Goal: Communication & Community: Answer question/provide support

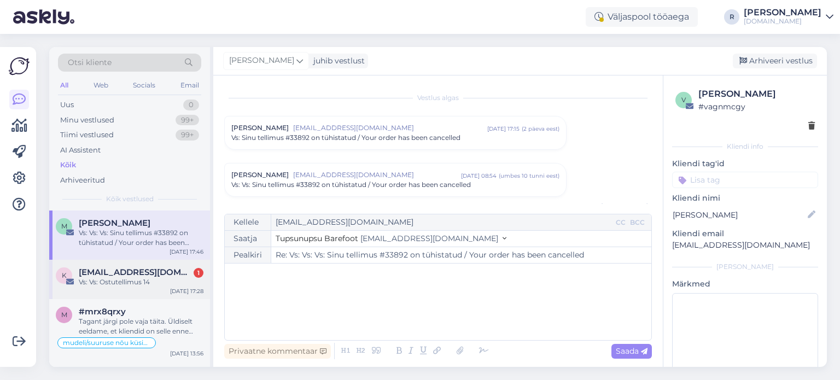
scroll to position [185, 0]
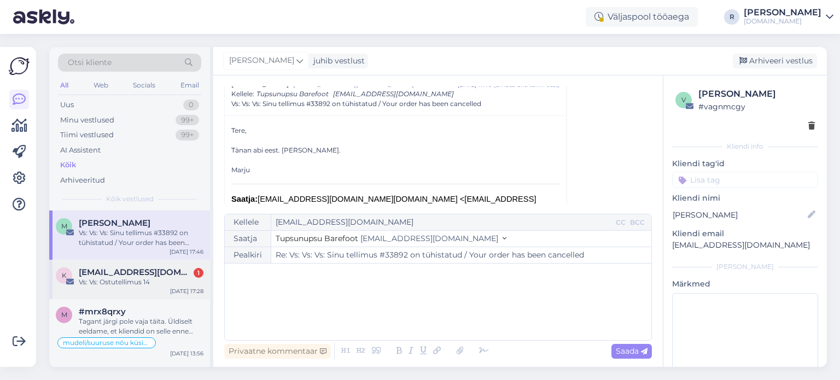
click at [115, 277] on div "Vs: Vs: Ostutellimus 14" at bounding box center [141, 282] width 125 height 10
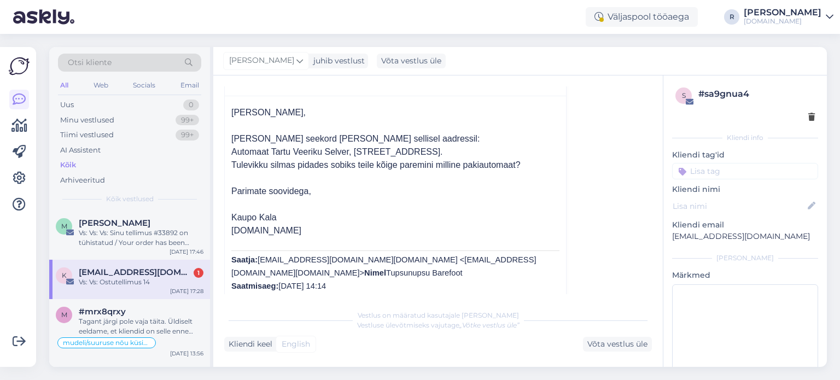
scroll to position [290, 0]
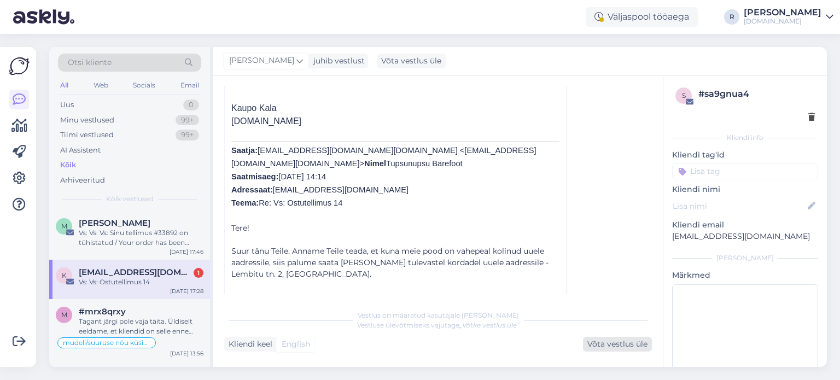
click at [621, 348] on div "Võta vestlus üle" at bounding box center [617, 344] width 69 height 15
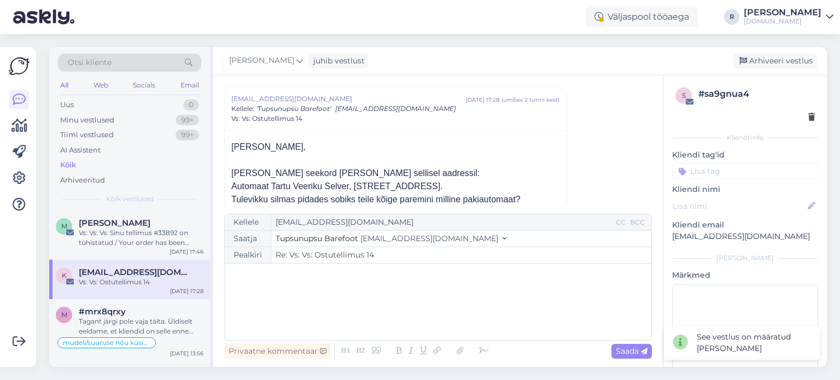
click at [355, 282] on div "﻿" at bounding box center [437, 302] width 415 height 66
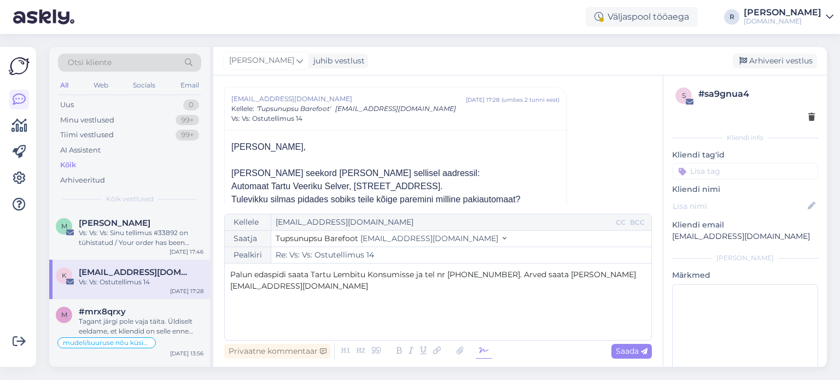
click at [490, 349] on icon at bounding box center [484, 350] width 16 height 15
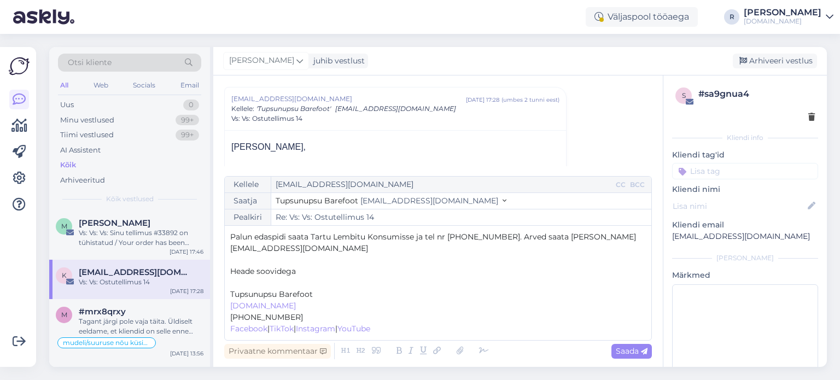
click at [259, 286] on p "﻿" at bounding box center [437, 282] width 415 height 11
click at [501, 248] on span "Palun edaspidi saata Tartu Lembitu Konsumisse ja tel nr [PHONE_NUMBER]. Arved s…" at bounding box center [433, 242] width 406 height 21
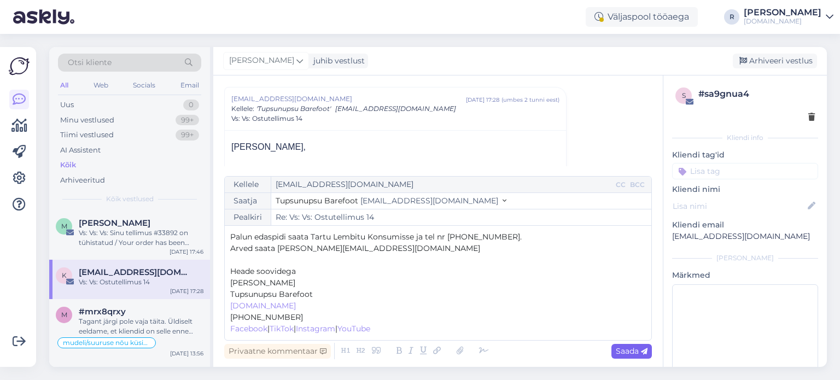
click at [636, 351] on span "Saada" at bounding box center [631, 351] width 32 height 10
type input "Re: Vs: Vs: Ostutellimus 14"
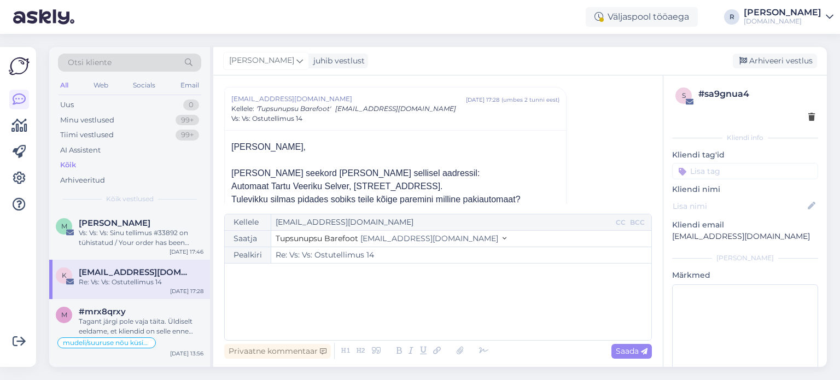
scroll to position [570, 0]
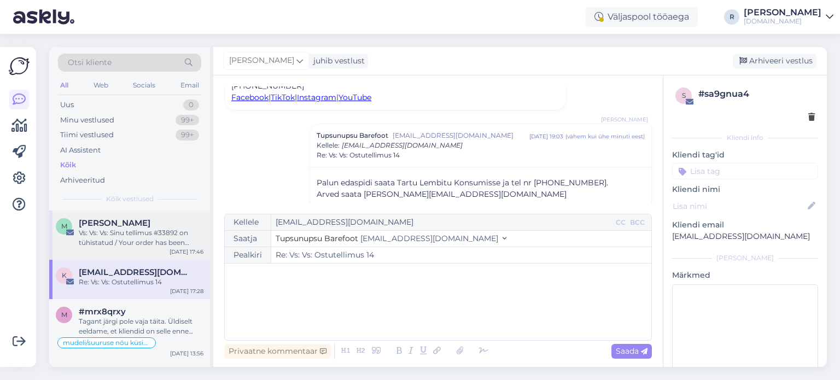
click at [112, 237] on div "Vs: Vs: Vs: Sinu tellimus #33892 on tühistatud / Your order has been cancelled" at bounding box center [141, 238] width 125 height 20
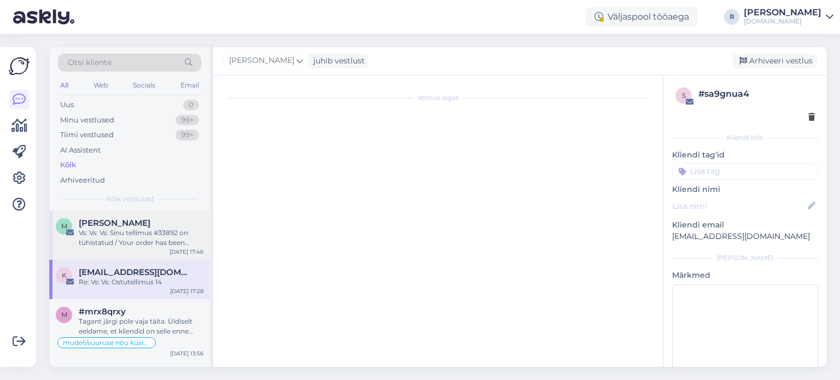
scroll to position [170, 0]
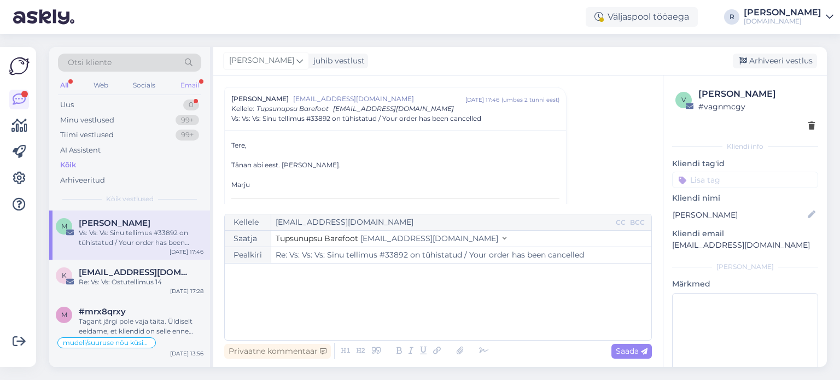
click at [196, 85] on div "Email" at bounding box center [189, 85] width 23 height 14
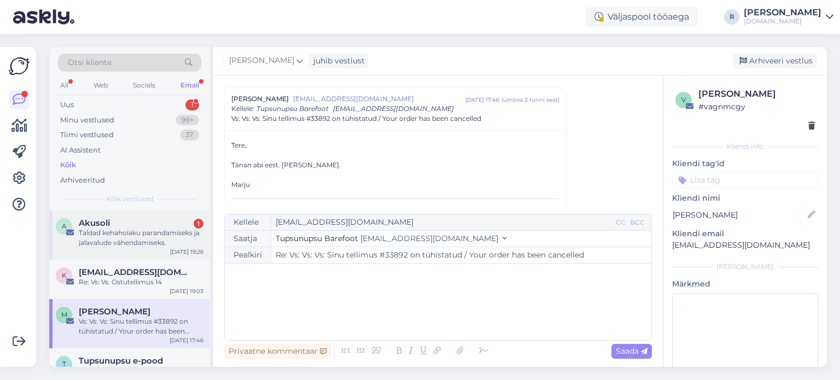
click at [143, 239] on div "Taldad kehahoiaku parandamiseks ja jalavalude vähendamiseks." at bounding box center [141, 238] width 125 height 20
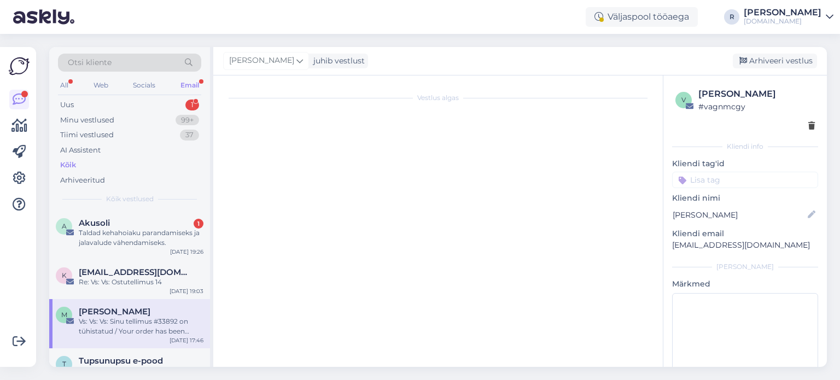
scroll to position [0, 0]
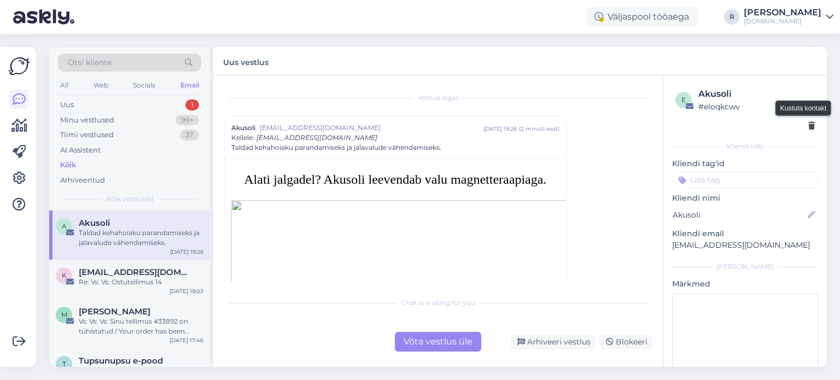
click at [808, 128] on icon at bounding box center [811, 126] width 7 height 8
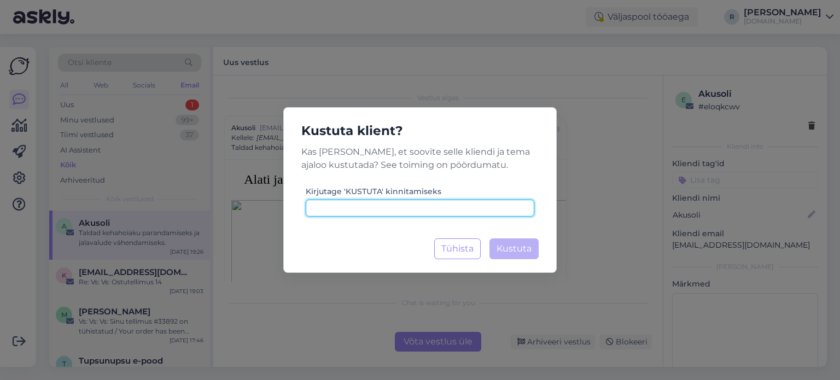
click at [441, 209] on input at bounding box center [420, 208] width 228 height 17
type input "kustuta"
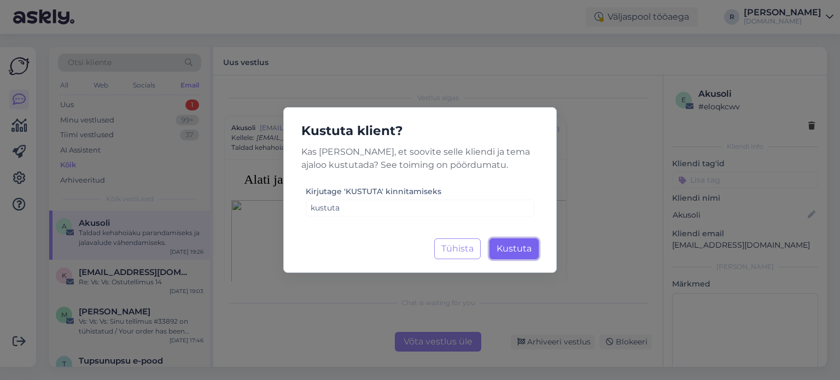
click at [526, 251] on span "Kustuta" at bounding box center [513, 248] width 35 height 10
